Goal: Navigation & Orientation: Find specific page/section

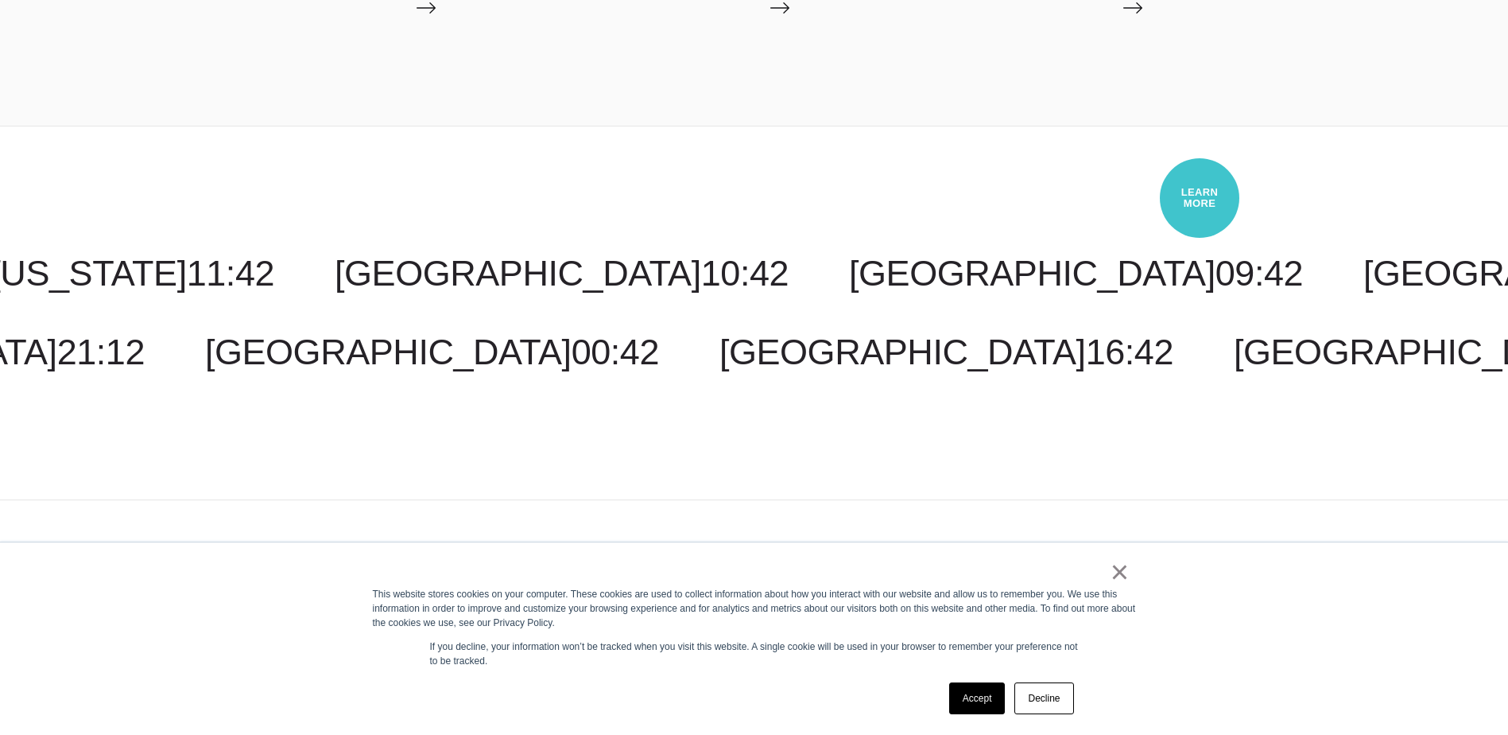
scroll to position [5065, 0]
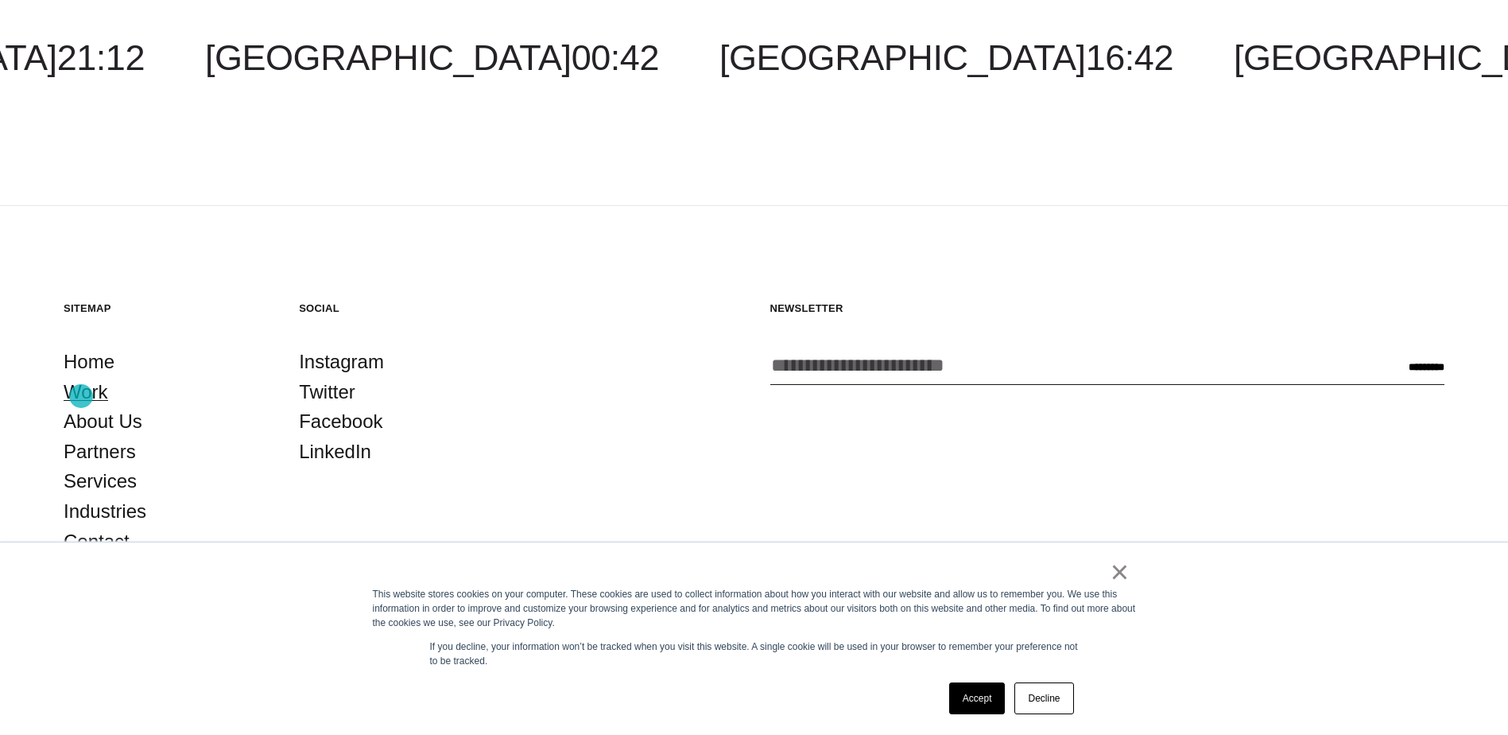
click at [81, 396] on link "Work" at bounding box center [86, 392] width 45 height 30
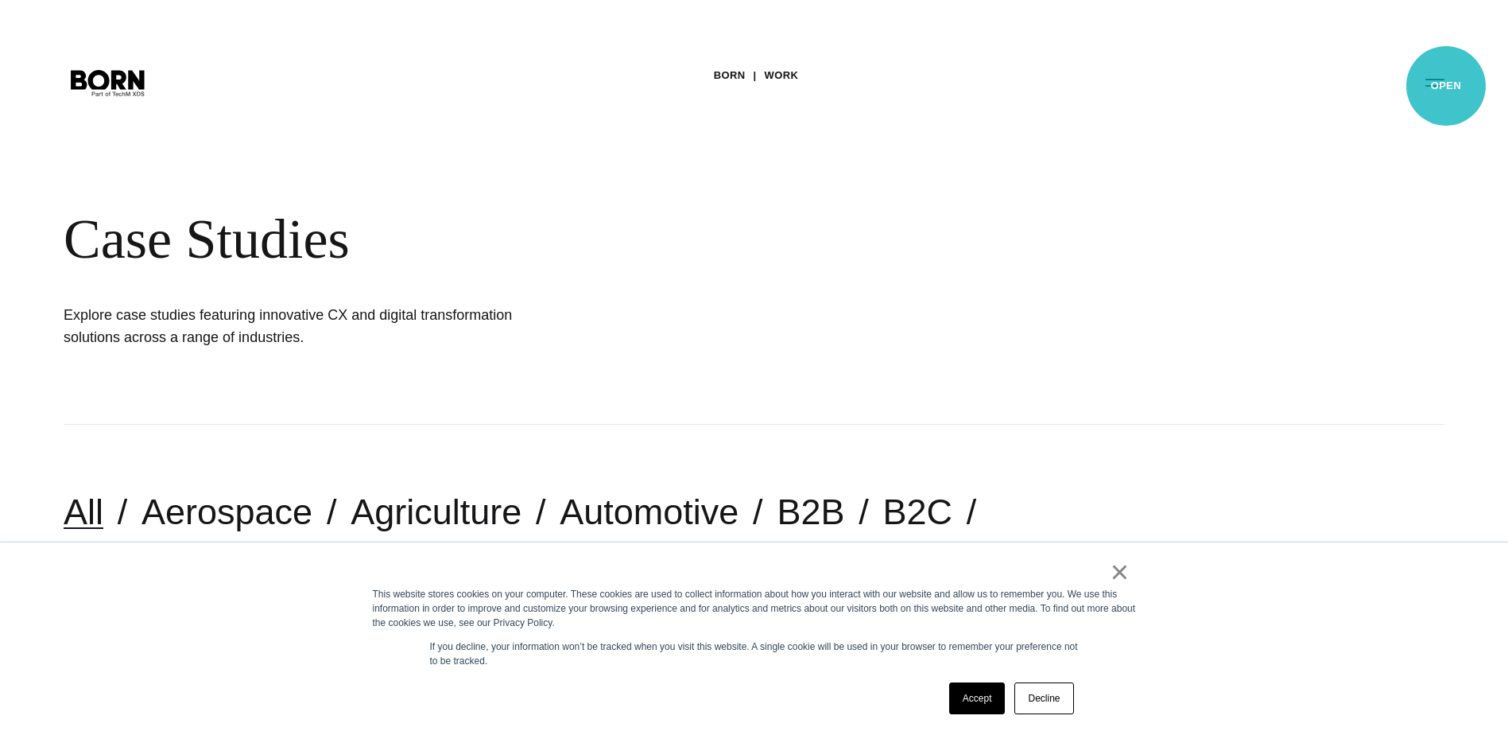
click at [1446, 86] on button "Primary Menu" at bounding box center [1435, 81] width 38 height 33
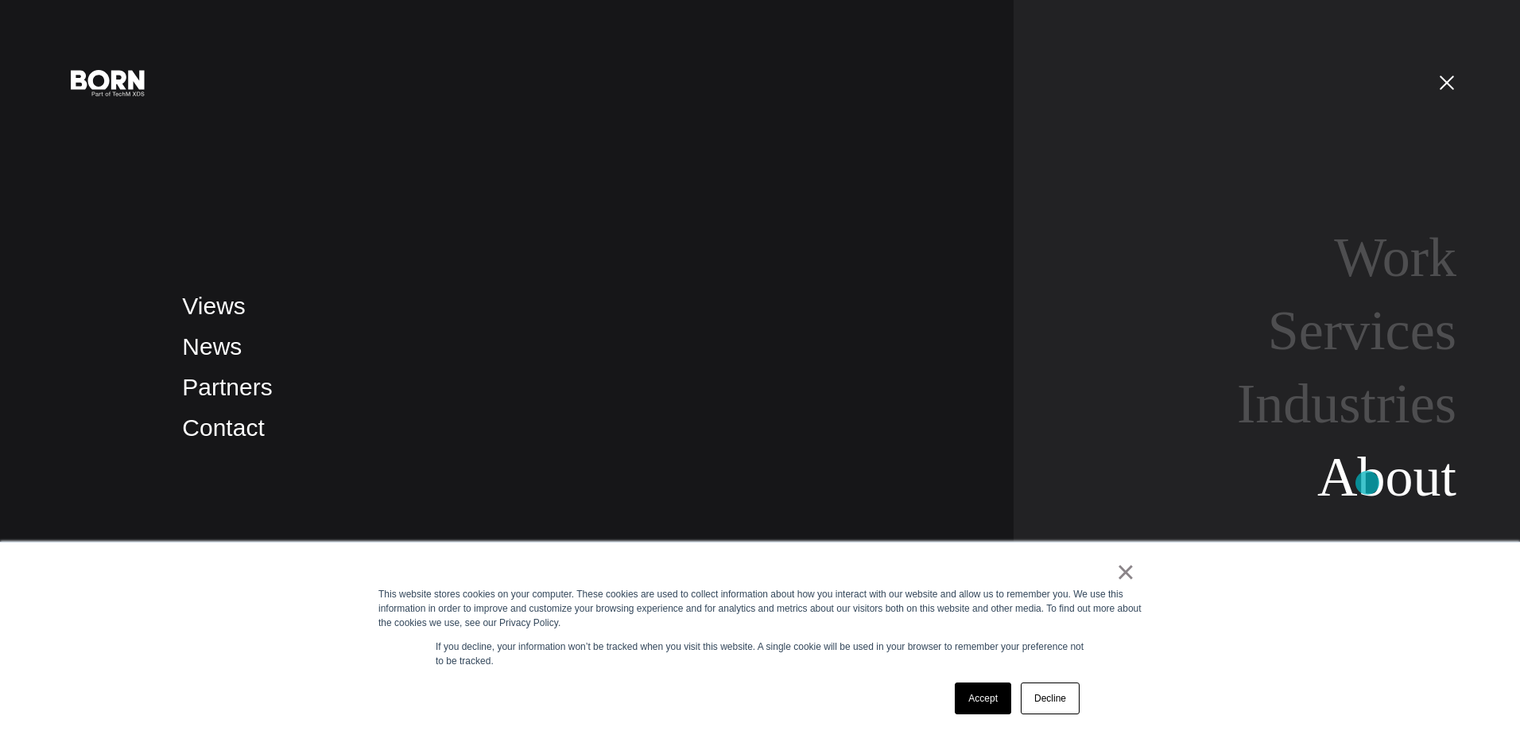
click at [1368, 483] on link "About" at bounding box center [1387, 476] width 139 height 61
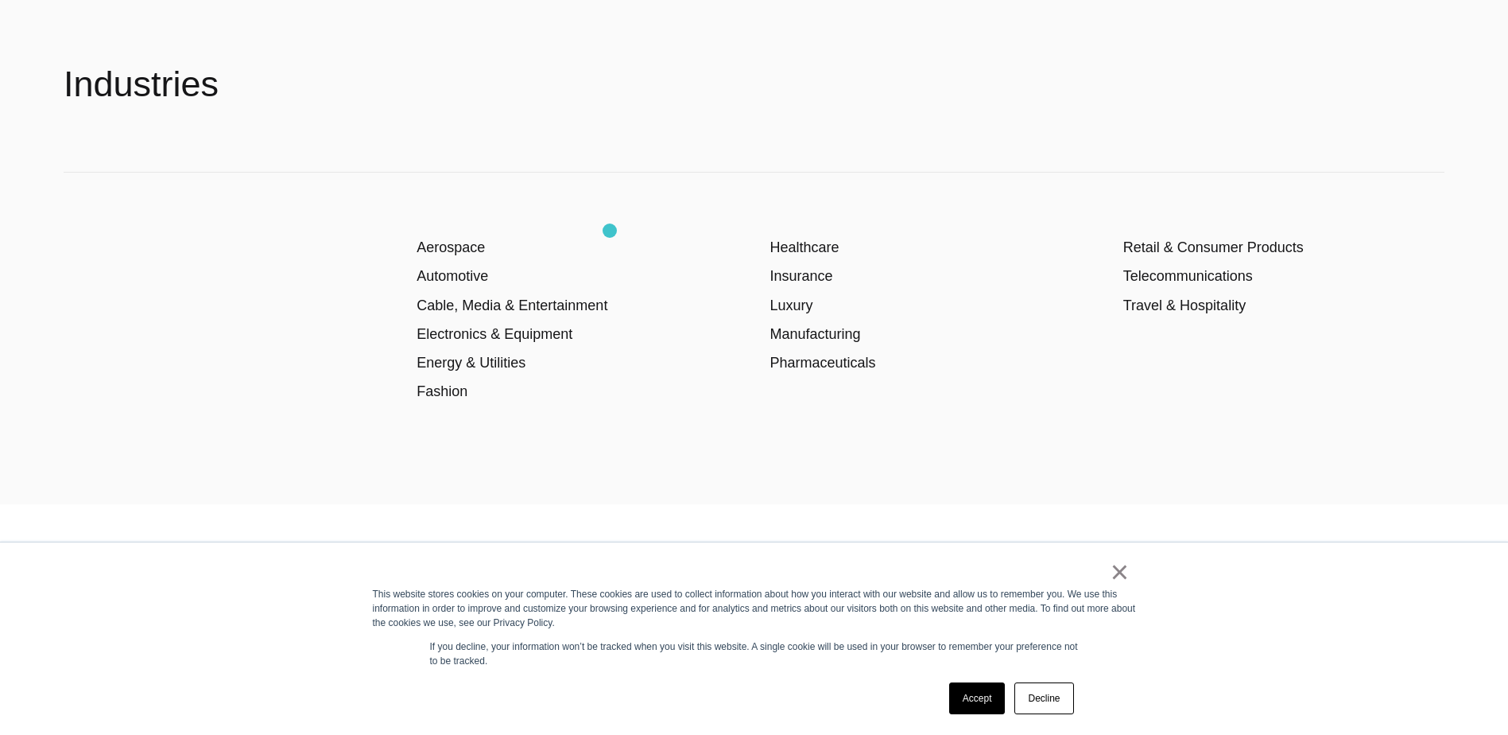
scroll to position [3022, 0]
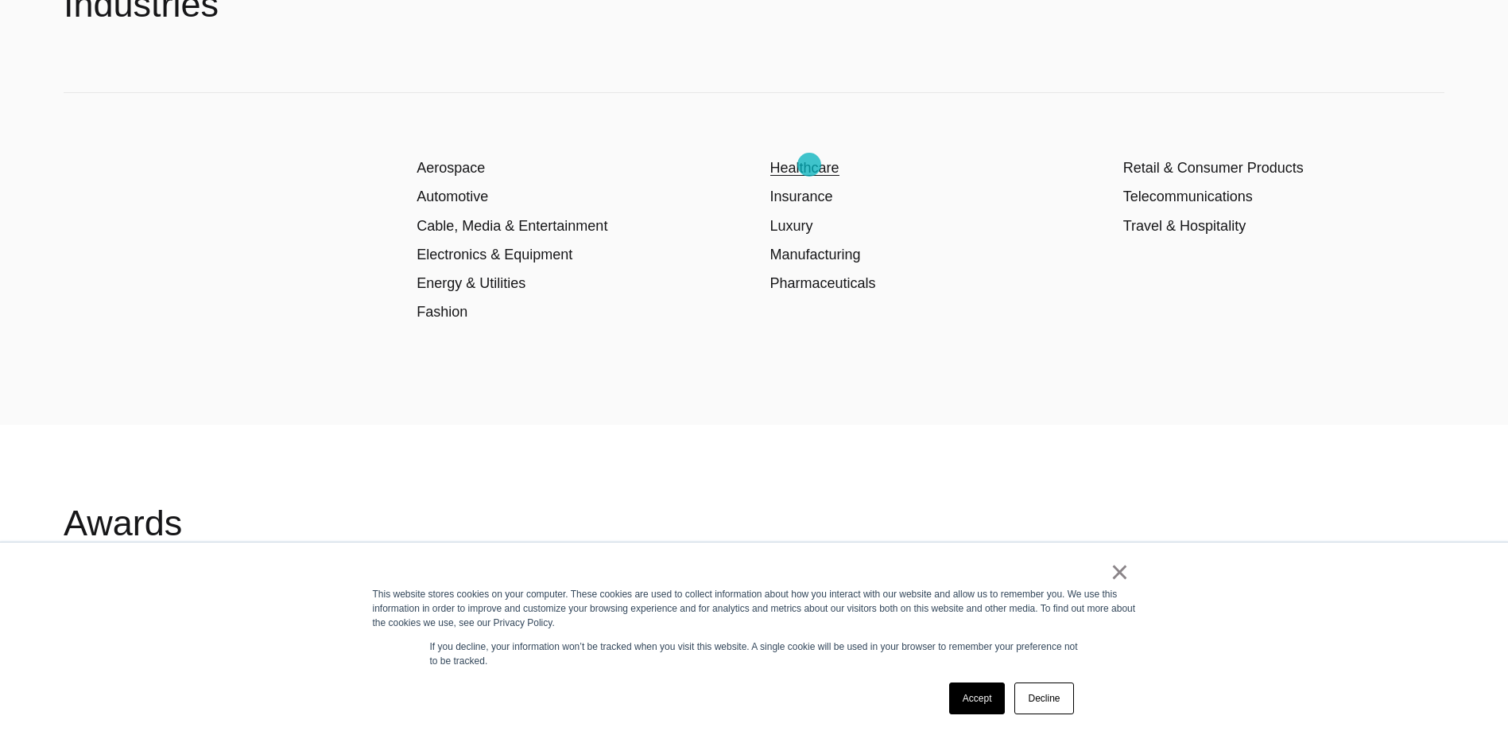
click at [809, 165] on link "Healthcare" at bounding box center [805, 168] width 69 height 16
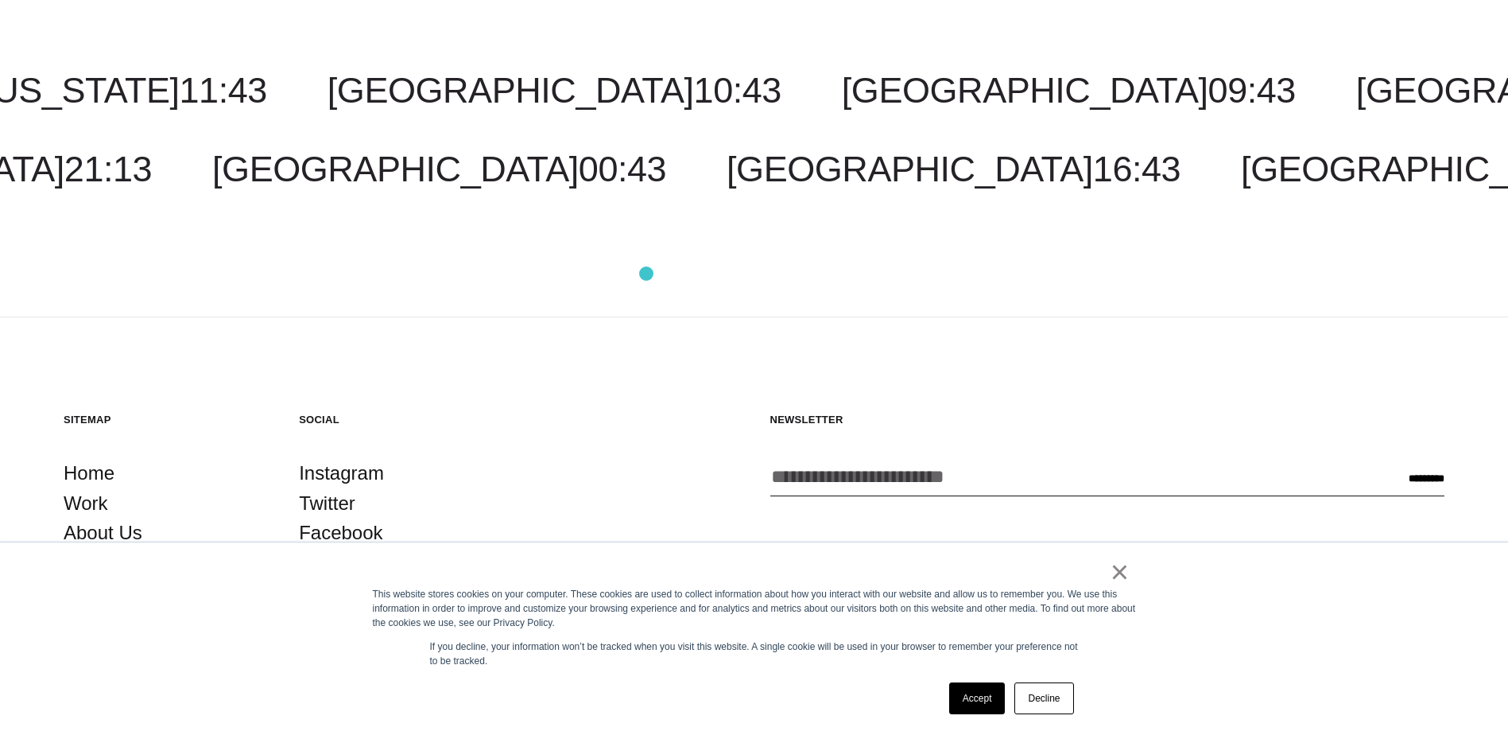
scroll to position [6290, 0]
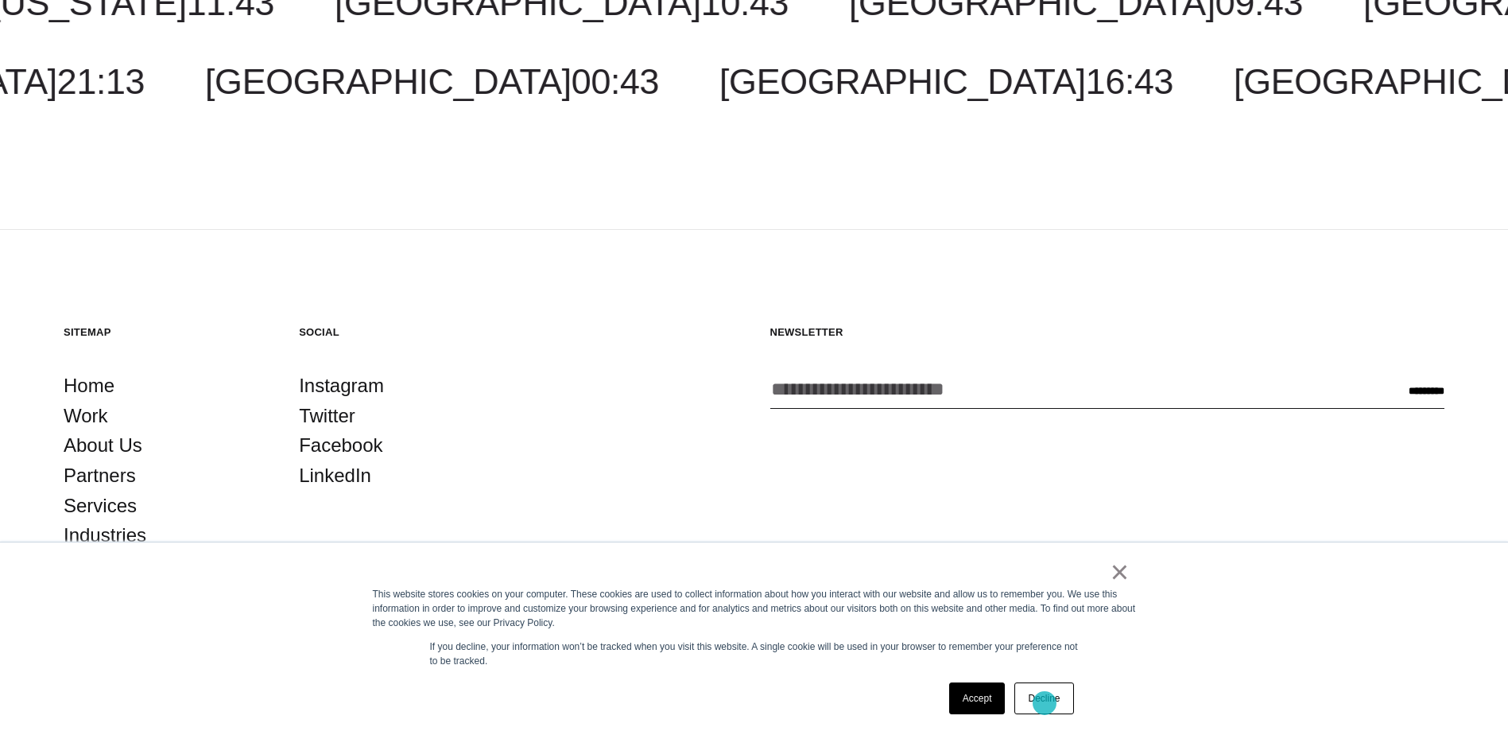
click at [1045, 703] on link "Decline" at bounding box center [1044, 698] width 59 height 32
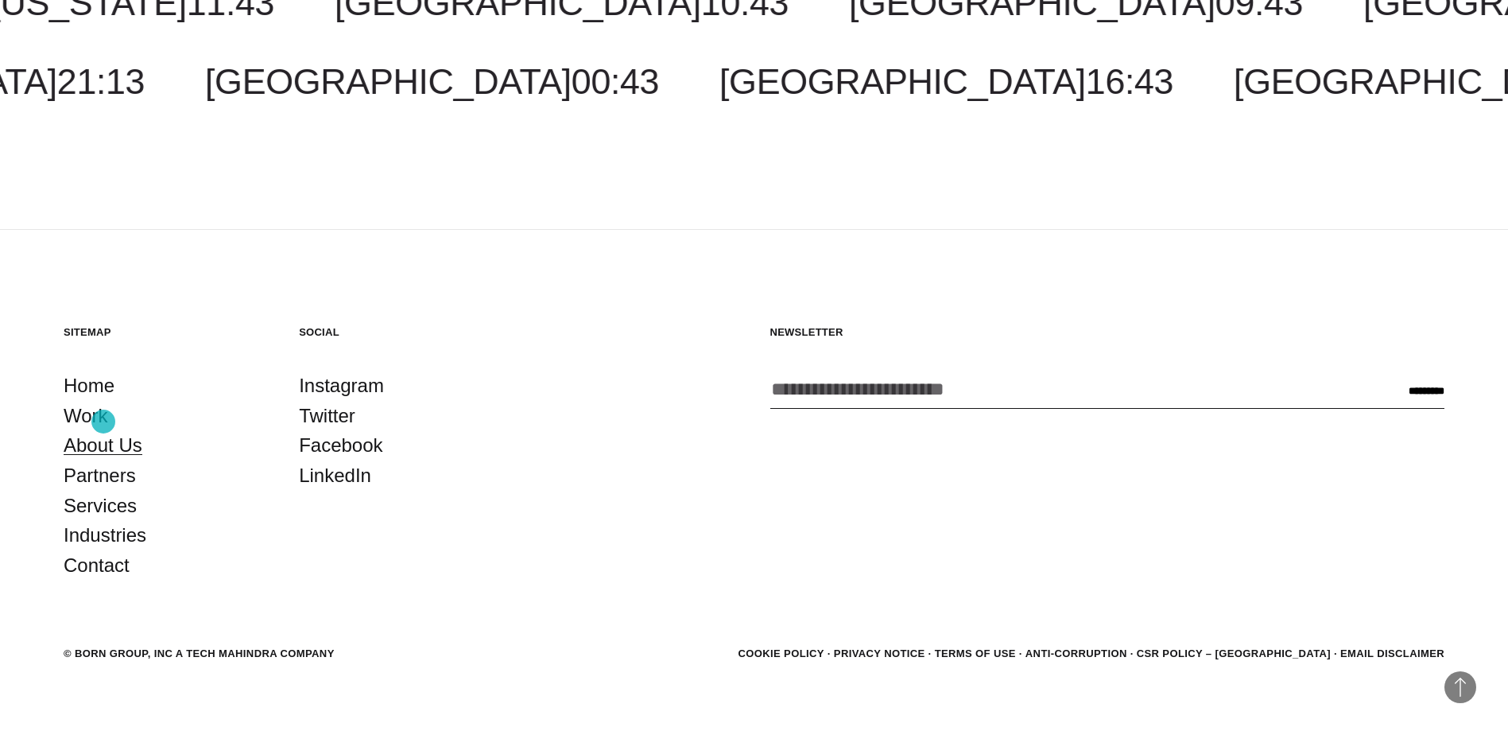
click at [103, 430] on link "About Us" at bounding box center [103, 445] width 79 height 30
